Goal: Check status: Check status

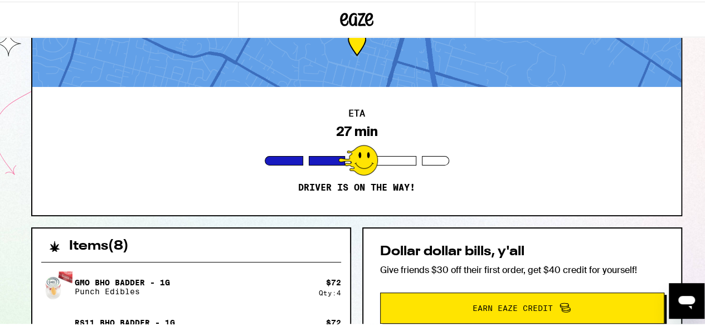
click at [473, 153] on div "ETA 27 min Driver is on the way!" at bounding box center [356, 149] width 648 height 128
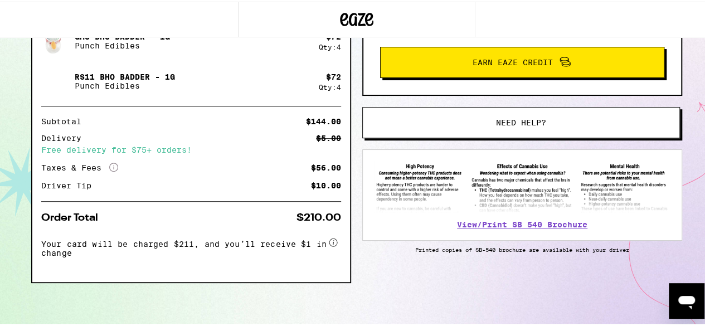
scroll to position [250, 0]
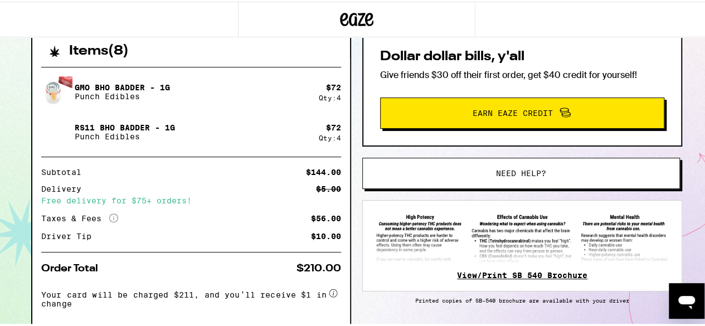
click at [491, 275] on link "View/Print SB 540 Brochure" at bounding box center [522, 273] width 130 height 9
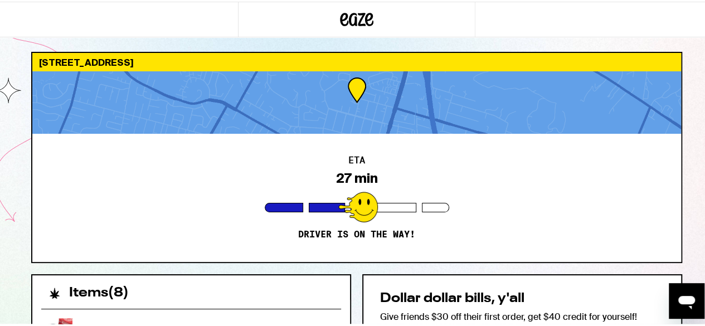
scroll to position [0, 0]
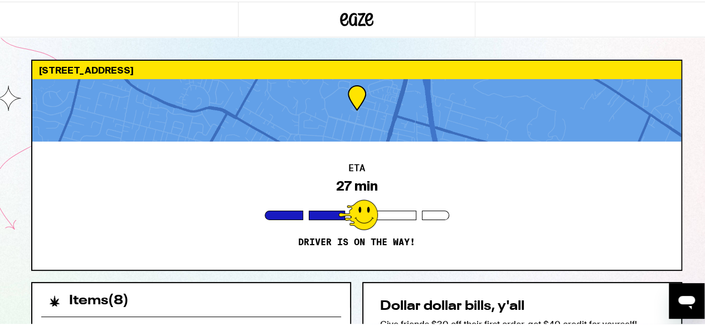
click at [87, 63] on div "[STREET_ADDRESS]" at bounding box center [356, 68] width 648 height 18
click at [297, 26] on div at bounding box center [357, 18] width 238 height 36
click at [353, 27] on icon at bounding box center [356, 18] width 33 height 20
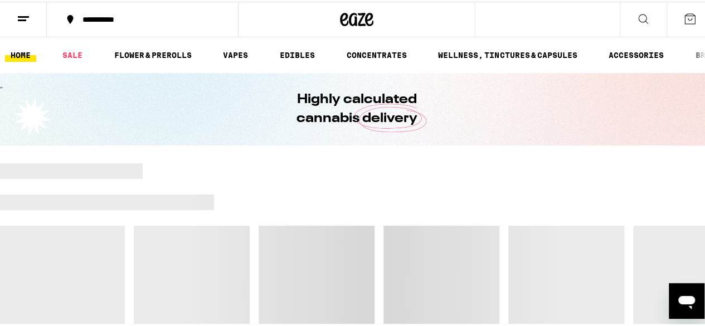
click at [78, 25] on button "**********" at bounding box center [142, 17] width 191 height 33
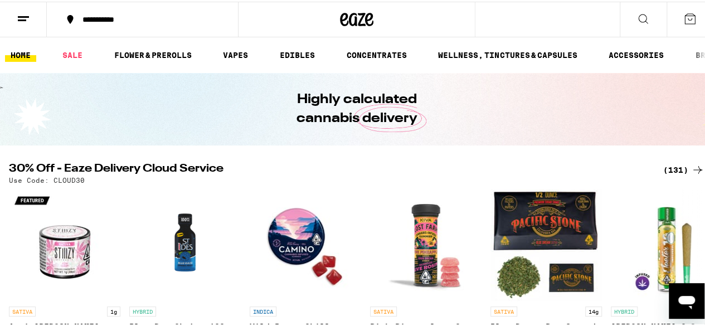
click at [683, 17] on icon at bounding box center [689, 17] width 13 height 13
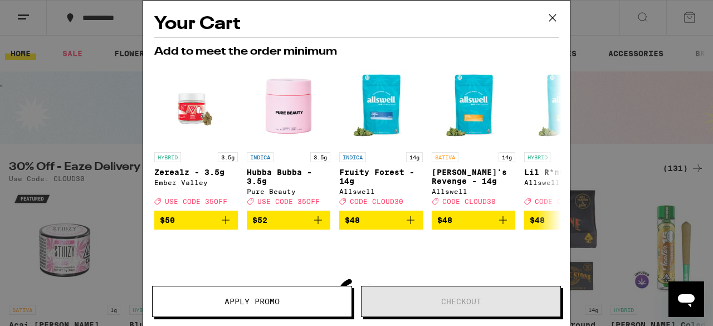
click at [551, 21] on icon at bounding box center [552, 17] width 17 height 17
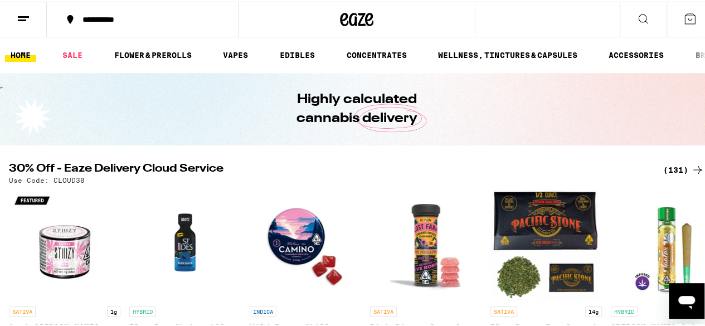
click at [21, 13] on icon at bounding box center [23, 17] width 13 height 13
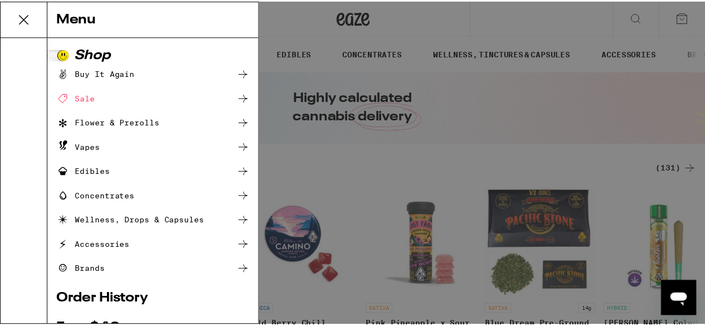
scroll to position [185, 0]
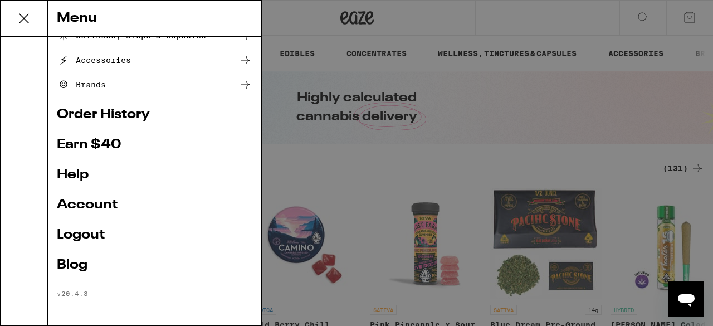
click at [100, 116] on link "Order History" at bounding box center [155, 114] width 196 height 13
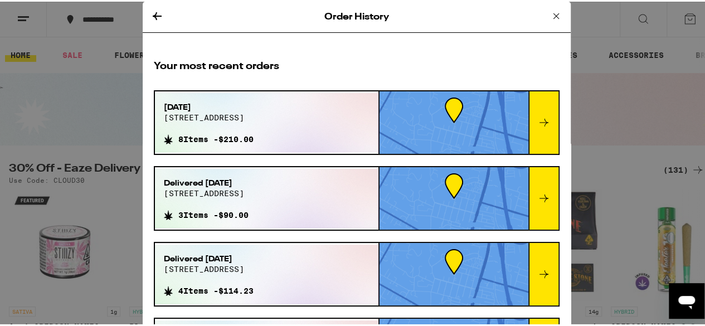
click at [539, 120] on icon at bounding box center [543, 121] width 9 height 8
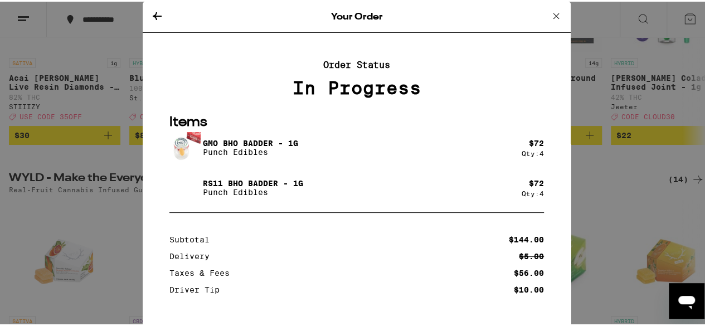
click at [153, 14] on icon at bounding box center [157, 15] width 9 height 8
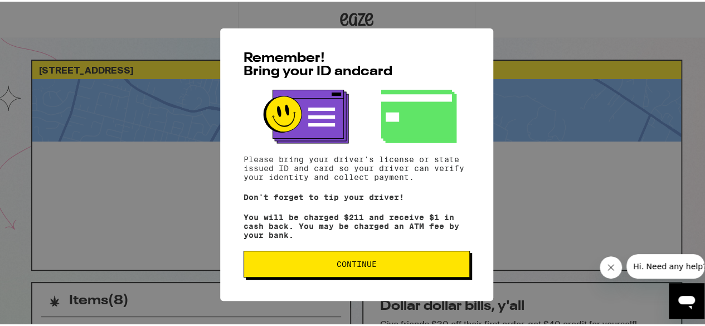
click at [369, 261] on button "Continue" at bounding box center [356, 262] width 226 height 27
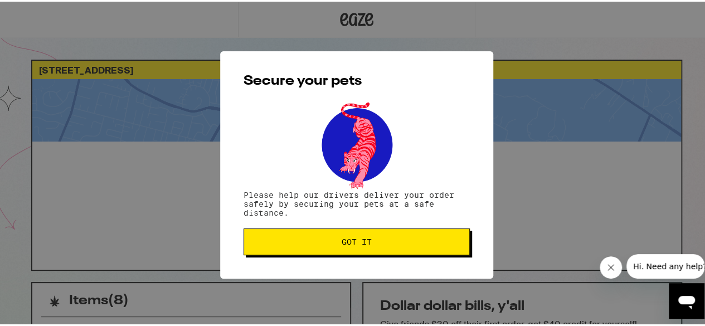
click at [390, 244] on span "Got it" at bounding box center [356, 240] width 207 height 8
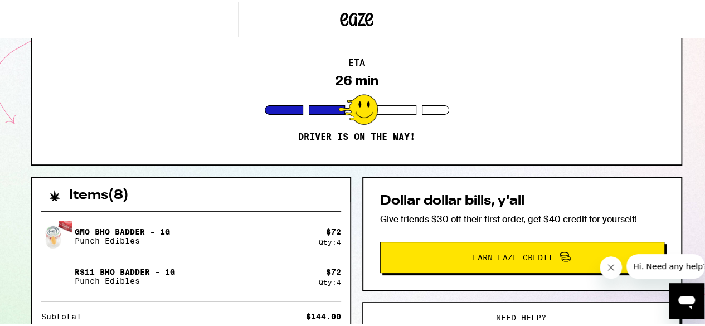
scroll to position [109, 0]
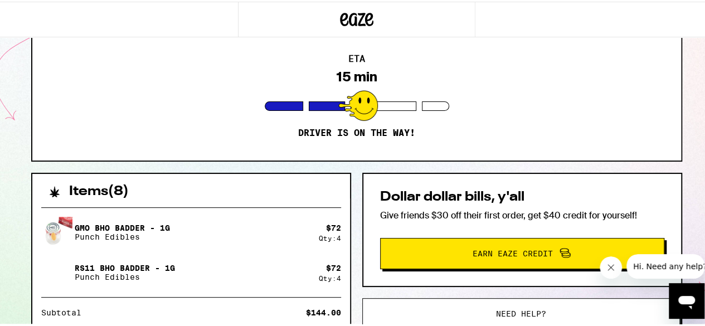
click at [548, 102] on div "ETA 15 min Driver is on the way!" at bounding box center [356, 95] width 648 height 128
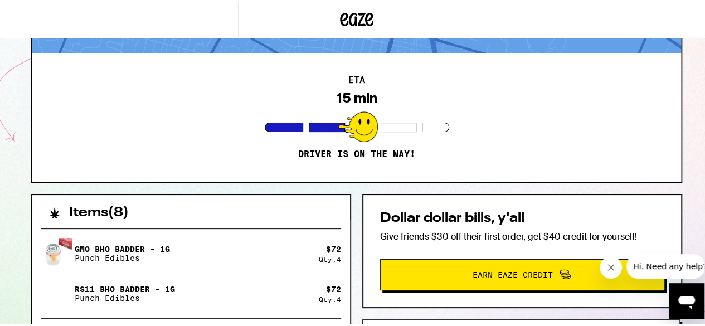
scroll to position [82, 0]
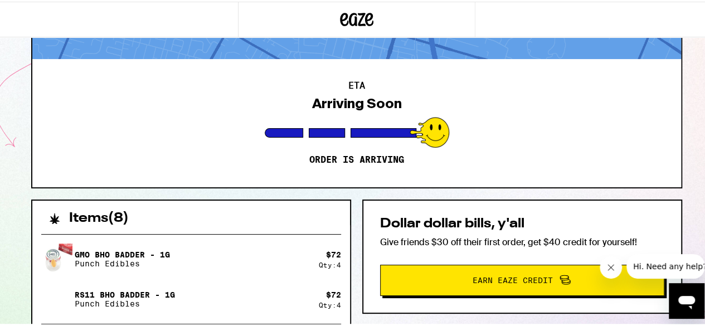
click at [534, 132] on div "ETA Arriving Soon Order is arriving" at bounding box center [356, 121] width 648 height 128
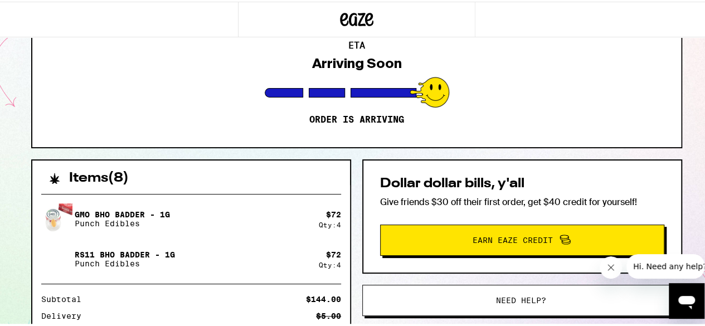
scroll to position [121, 0]
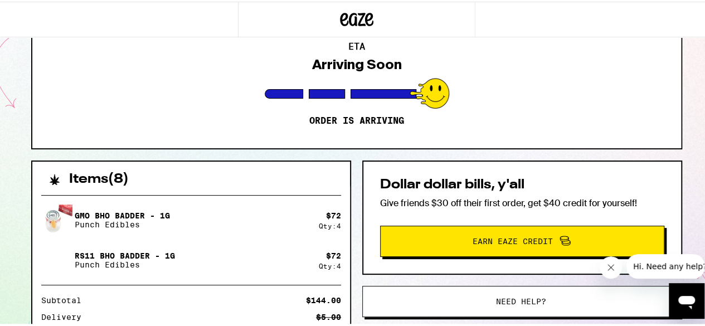
click at [536, 69] on div "ETA Arriving Soon Order is arriving" at bounding box center [356, 82] width 648 height 128
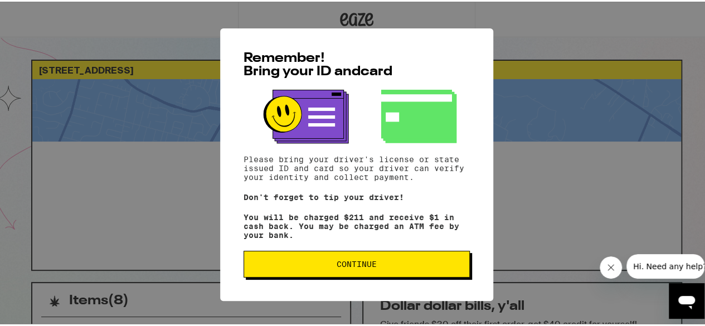
click at [393, 266] on span "Continue" at bounding box center [356, 262] width 207 height 8
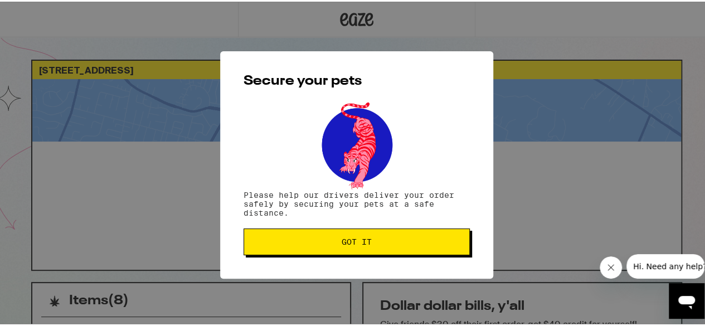
click at [416, 240] on span "Got it" at bounding box center [356, 240] width 207 height 8
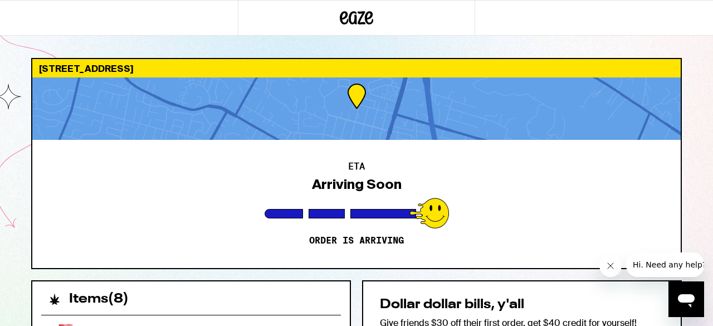
click at [564, 180] on div "ETA Arriving Soon Order is arriving" at bounding box center [356, 204] width 648 height 128
